Goal: Task Accomplishment & Management: Use online tool/utility

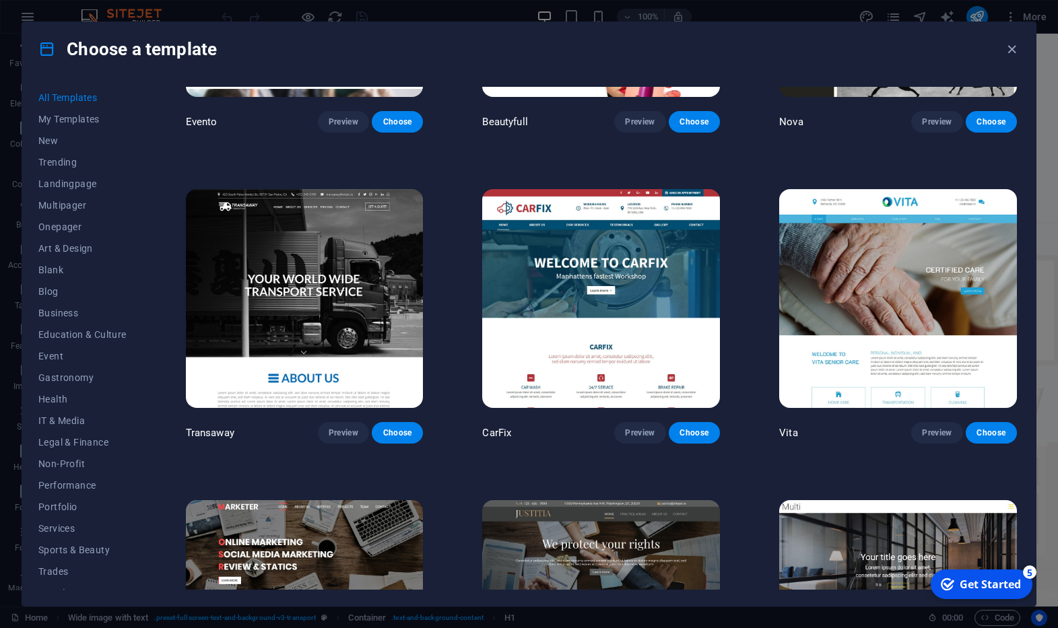
scroll to position [12032, 0]
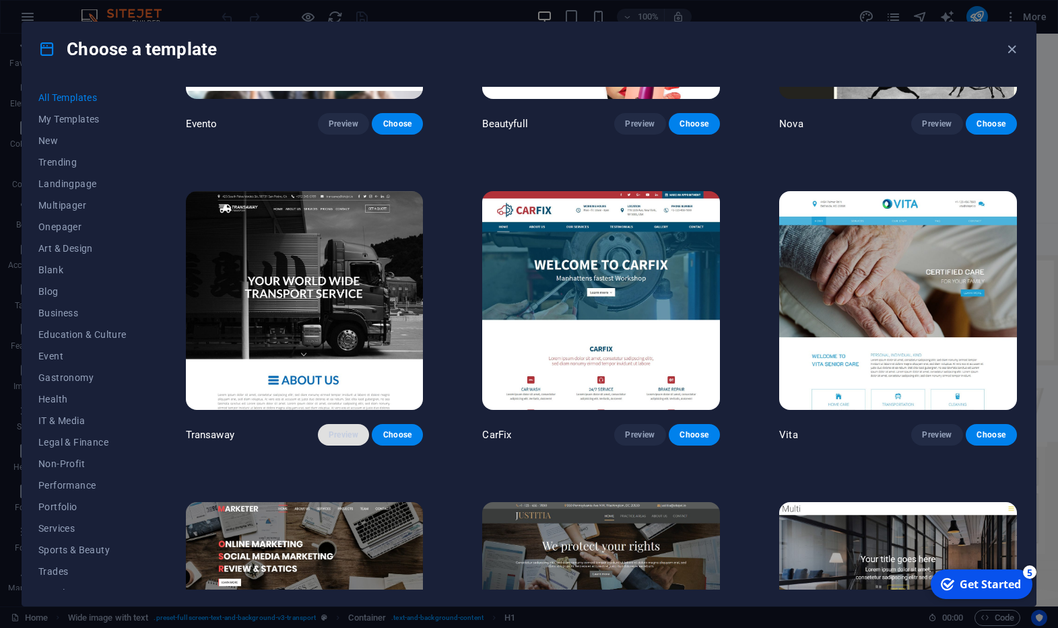
click at [344, 440] on span "Preview" at bounding box center [344, 435] width 30 height 11
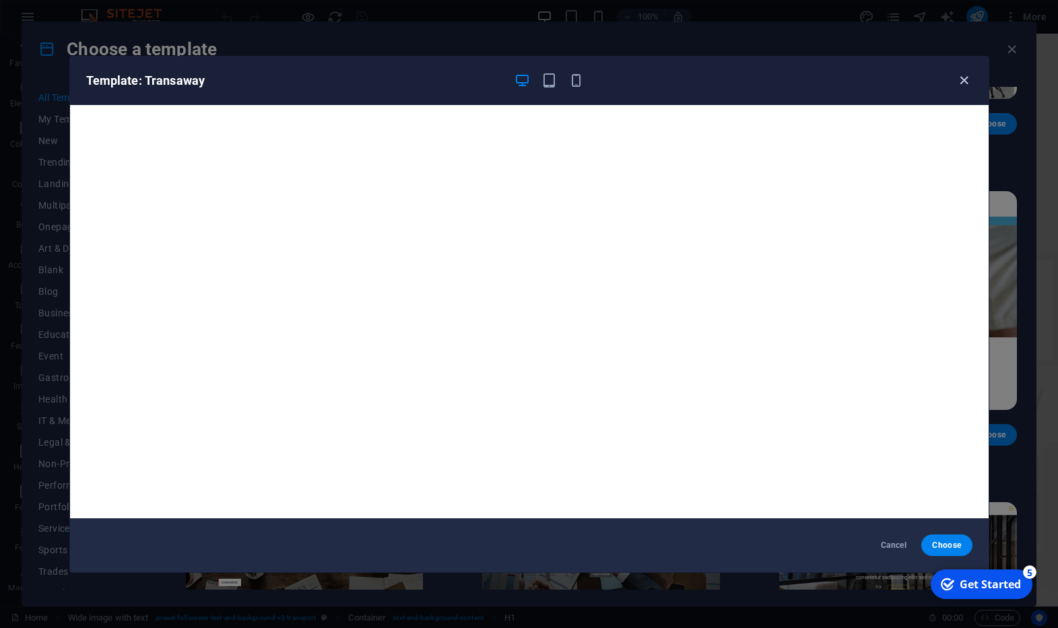
click at [966, 83] on icon "button" at bounding box center [963, 80] width 15 height 15
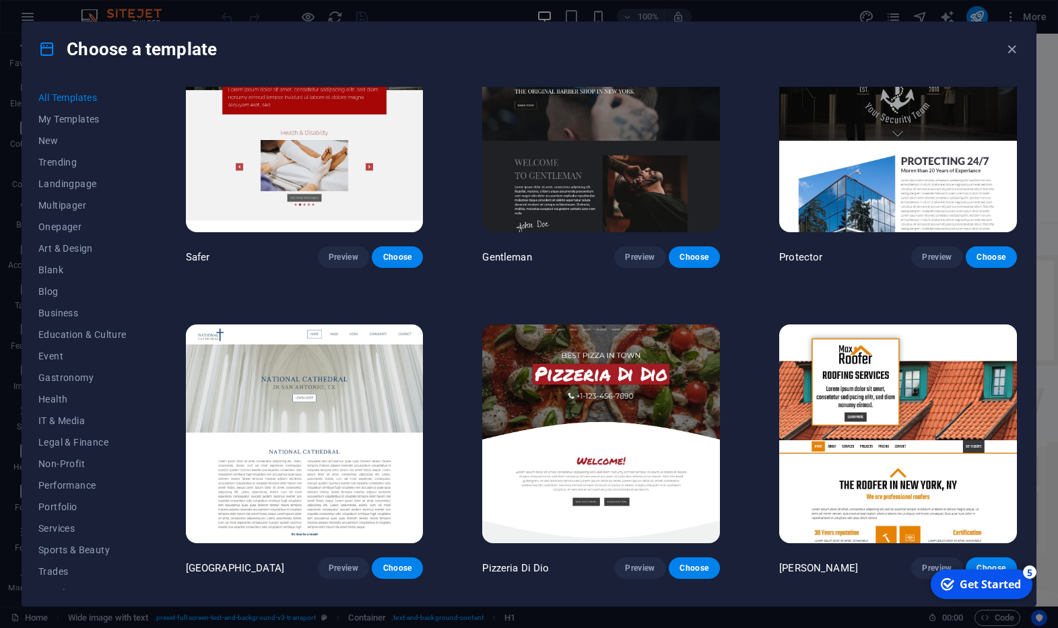
scroll to position [5919, 0]
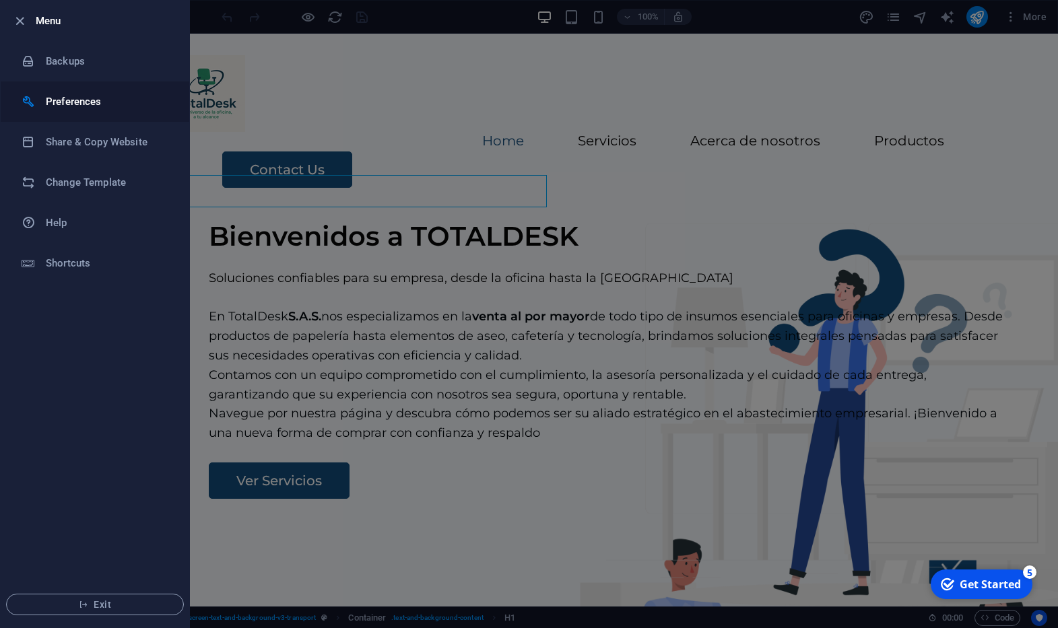
click at [96, 109] on h6 "Preferences" at bounding box center [108, 102] width 125 height 16
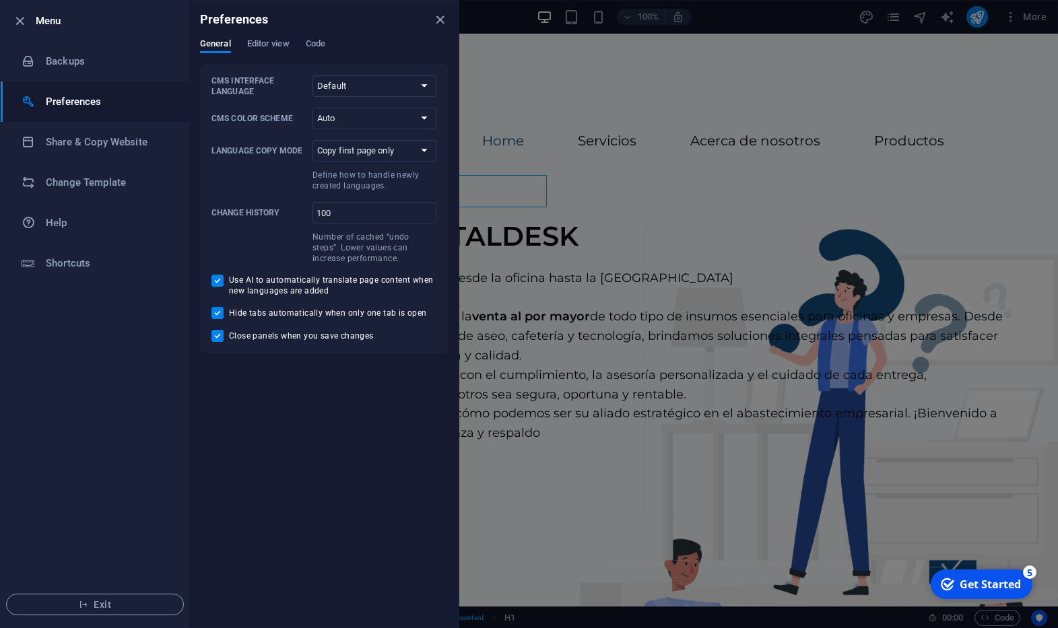
click at [96, 109] on h6 "Preferences" at bounding box center [108, 102] width 125 height 16
click at [116, 178] on h6 "Change Template" at bounding box center [108, 182] width 125 height 16
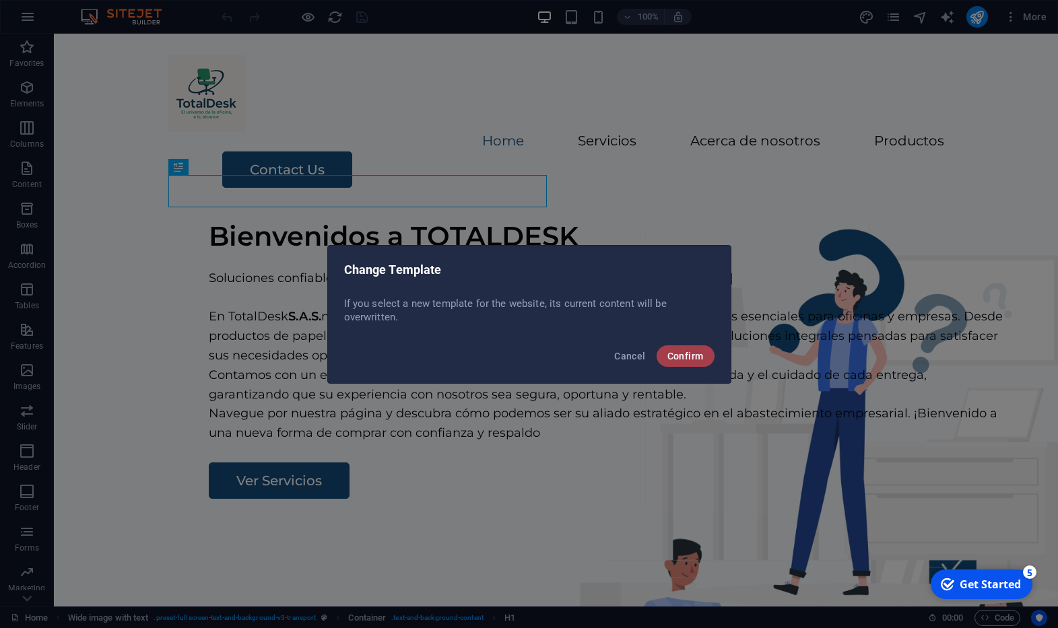
click at [693, 349] on button "Confirm" at bounding box center [686, 356] width 58 height 22
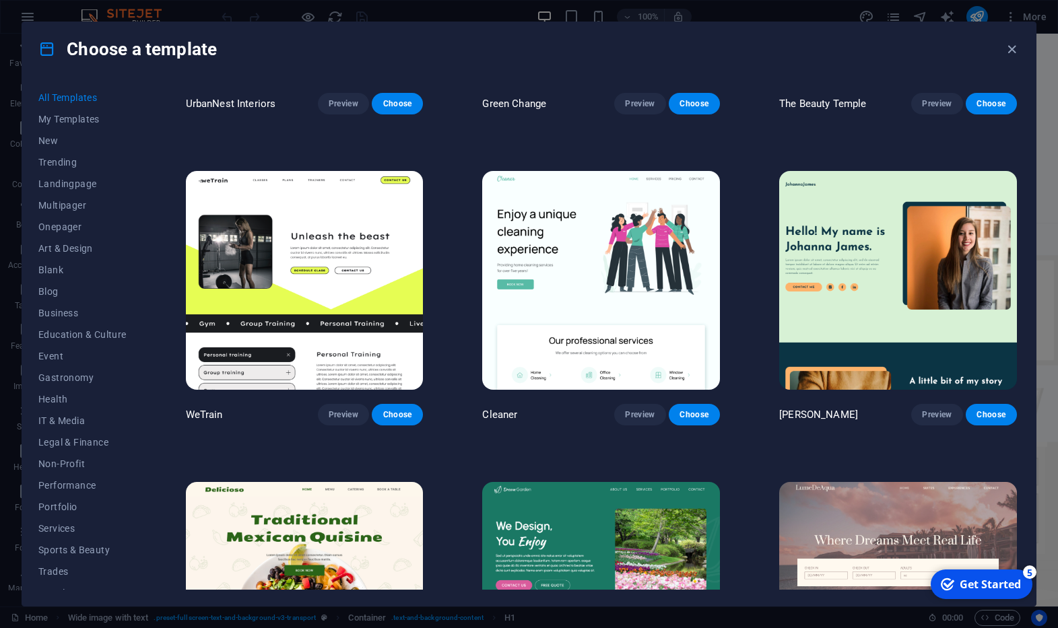
scroll to position [1786, 0]
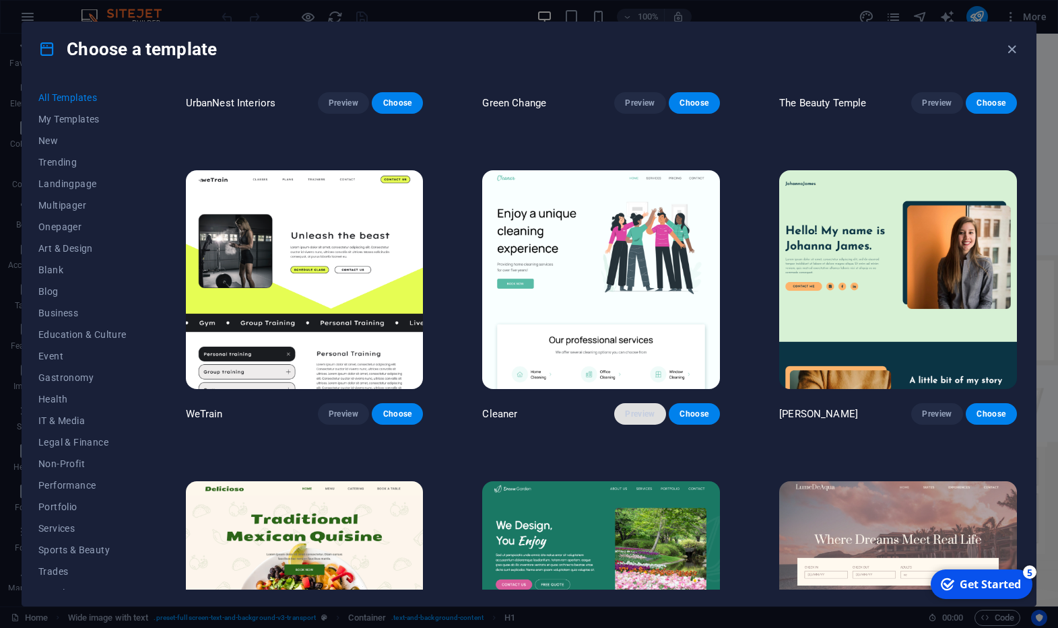
click at [626, 415] on span "Preview" at bounding box center [640, 414] width 30 height 11
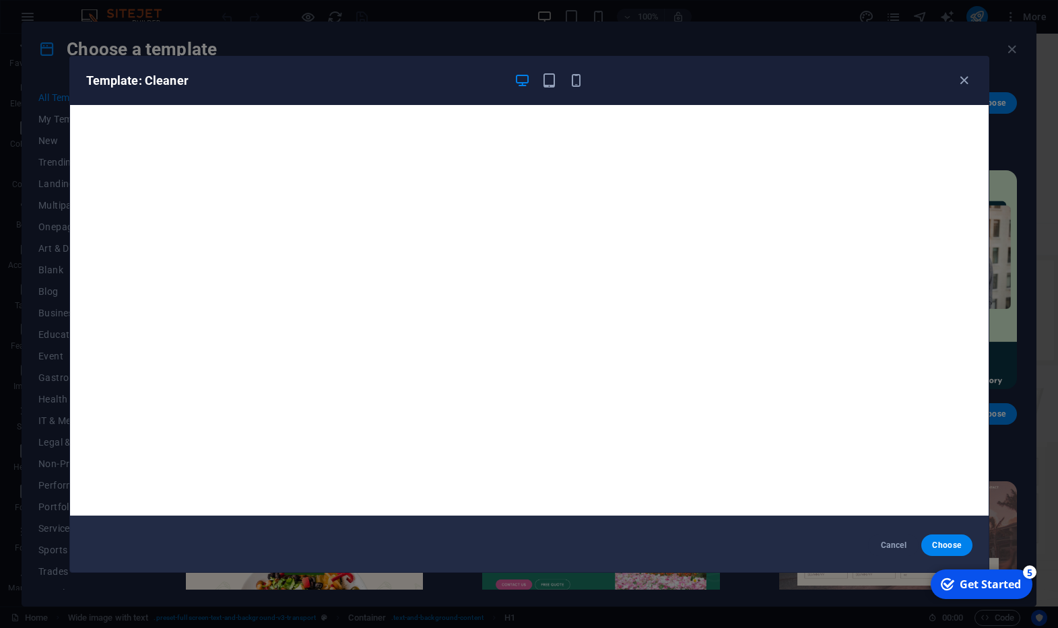
scroll to position [0, 0]
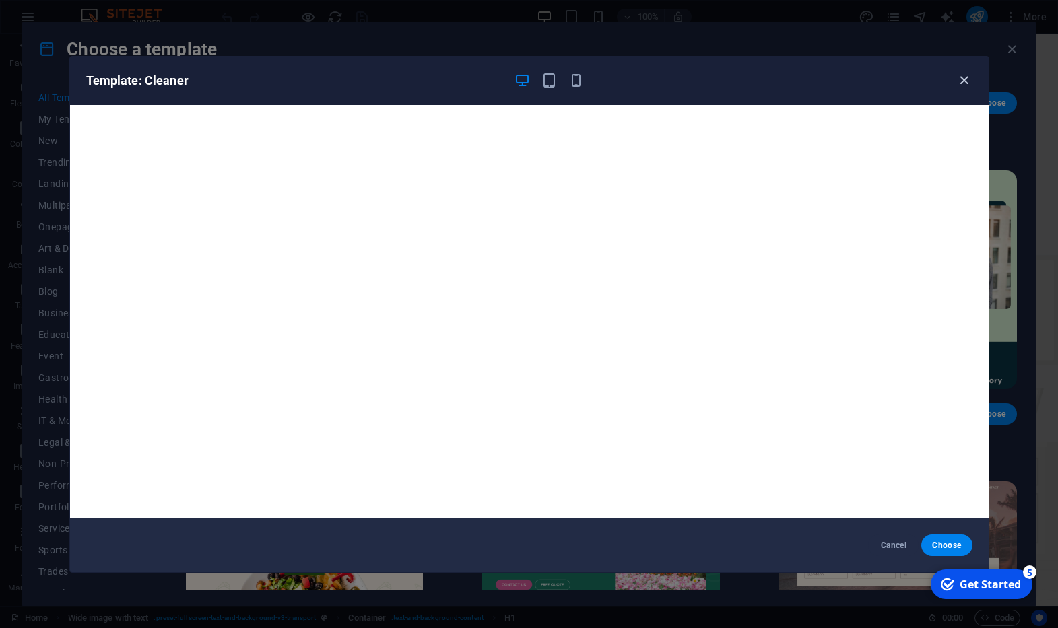
click at [962, 84] on icon "button" at bounding box center [963, 80] width 15 height 15
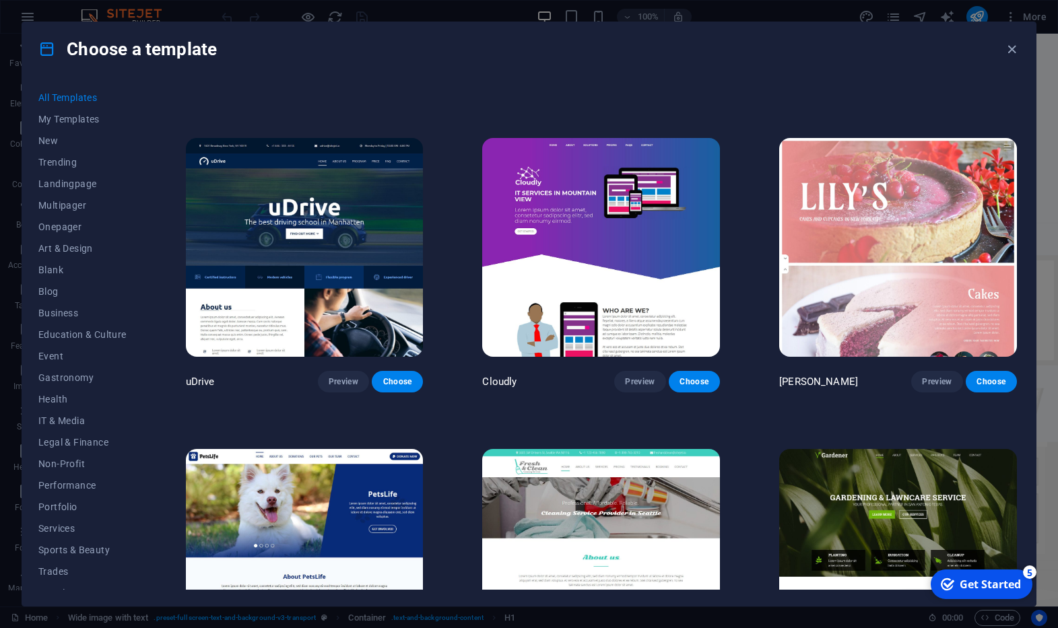
scroll to position [10234, 0]
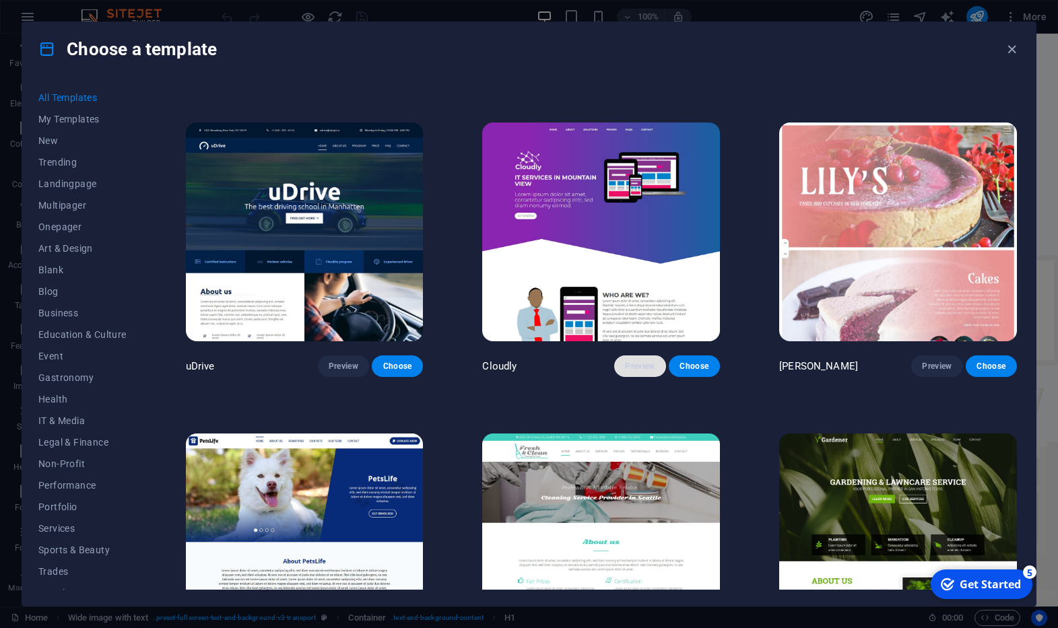
click at [642, 370] on span "Preview" at bounding box center [640, 366] width 30 height 11
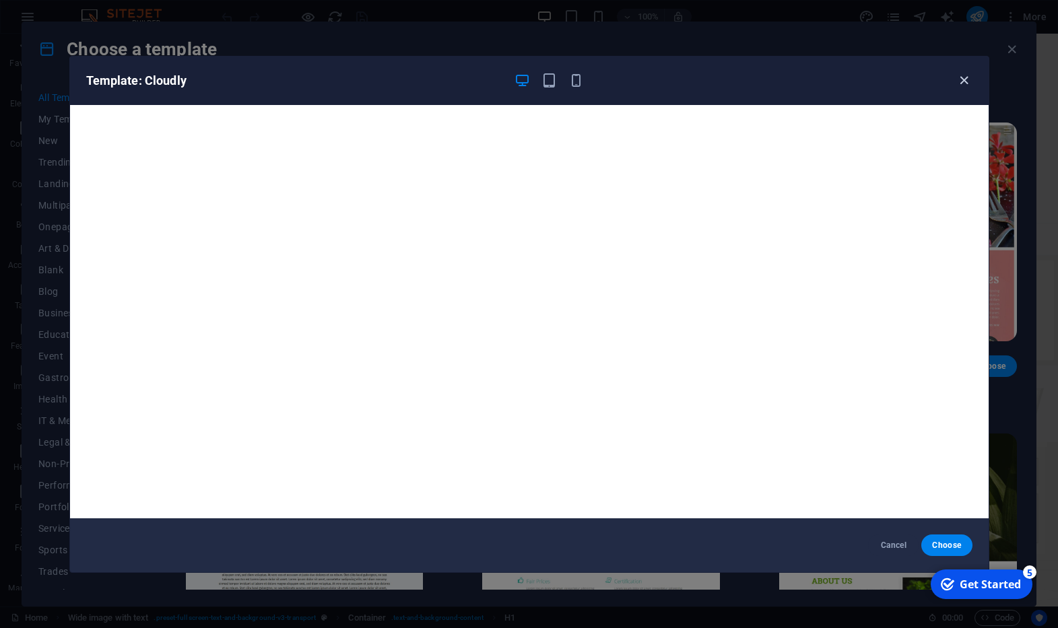
click at [966, 82] on icon "button" at bounding box center [963, 80] width 15 height 15
